Goal: Understand process/instructions

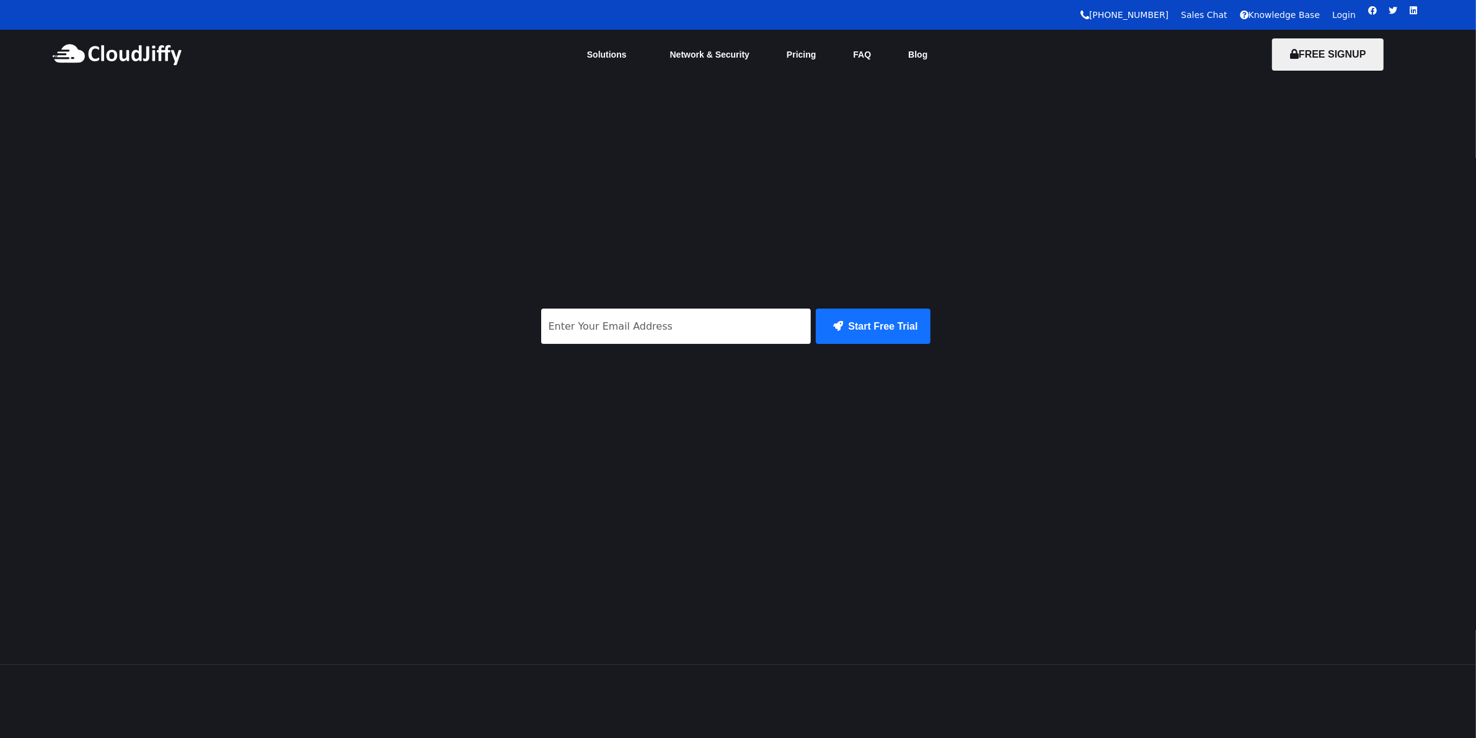
click at [1352, 22] on div "[PHONE_NUMBER] Sales Chat Knowledge Base Login Facebook Twitter Linkedin" at bounding box center [716, 15] width 1433 height 30
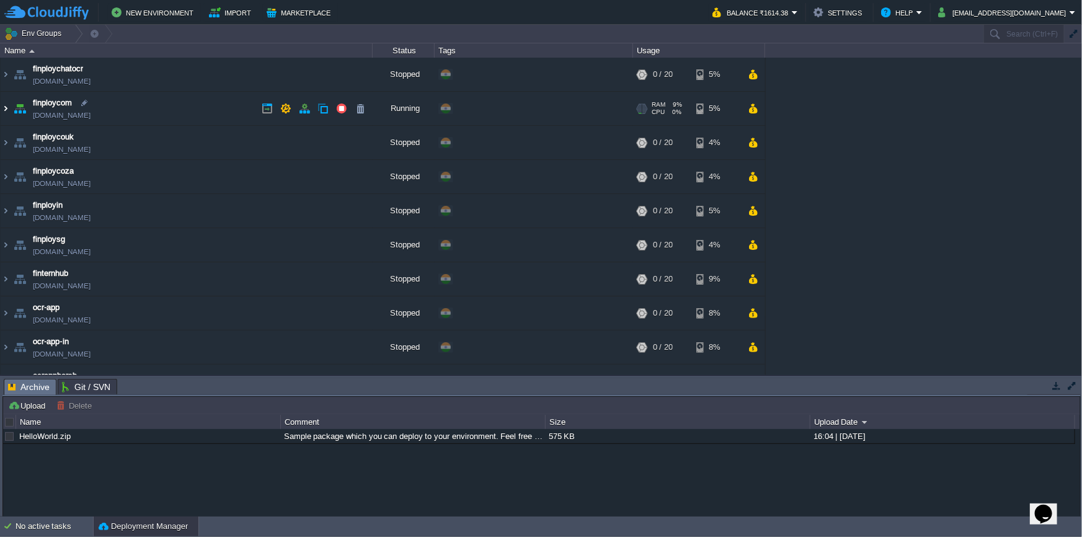
click at [6, 111] on img at bounding box center [6, 108] width 10 height 33
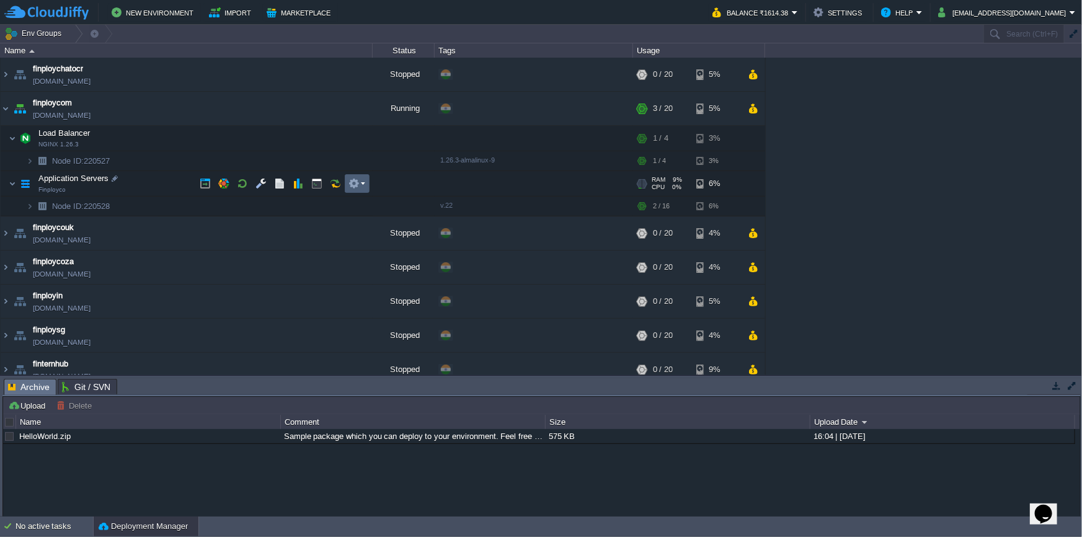
click at [353, 187] on button "button" at bounding box center [353, 183] width 11 height 11
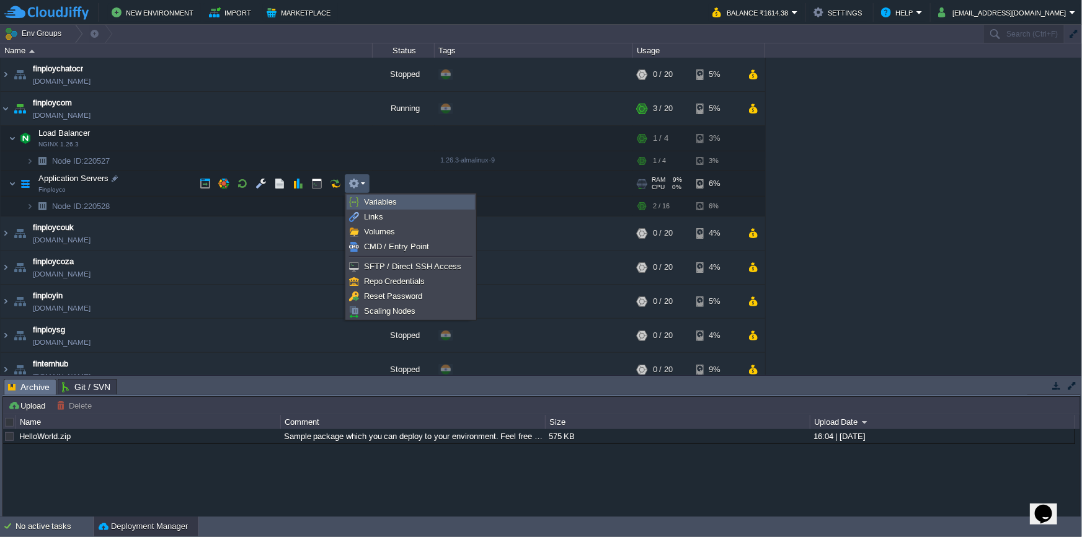
click at [366, 205] on span "Variables" at bounding box center [380, 201] width 33 height 9
